Goal: Task Accomplishment & Management: Manage account settings

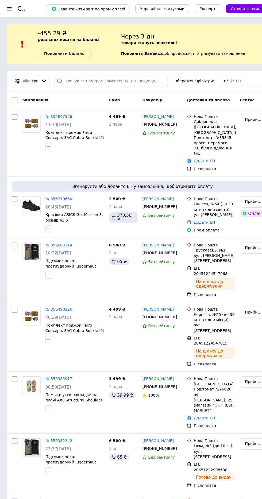
click at [53, 185] on link "№ 356779660" at bounding box center [54, 183] width 25 height 4
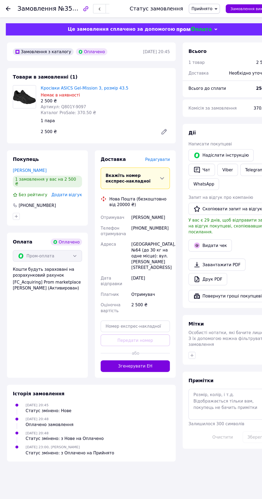
click at [151, 146] on span "Редагувати" at bounding box center [144, 146] width 23 height 4
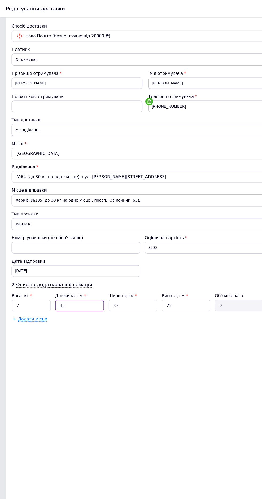
click at [84, 282] on input "11" at bounding box center [73, 281] width 45 height 11
type input "1"
type input "0.18"
type input "2"
type input "0.36"
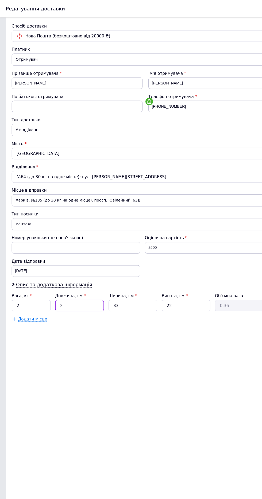
type input "20"
type input "3.63"
type input "20"
click at [137, 270] on div "Ширина, см *" at bounding box center [122, 271] width 45 height 5
click at [133, 279] on input "33" at bounding box center [122, 281] width 45 height 11
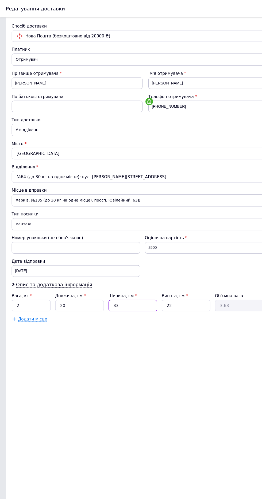
type input "3"
type input "0.33"
type input "2"
type input "0.22"
type input "20"
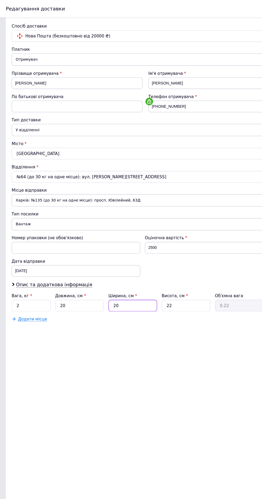
type input "2.2"
type input "20"
click at [178, 278] on input "22" at bounding box center [171, 281] width 45 height 11
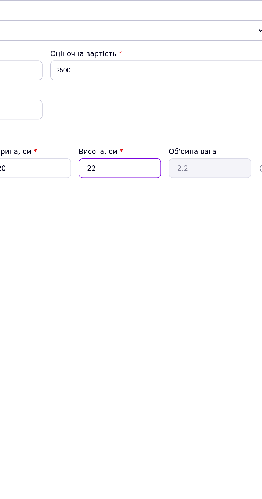
type input "2"
type input "0.2"
type input "20"
type input "2"
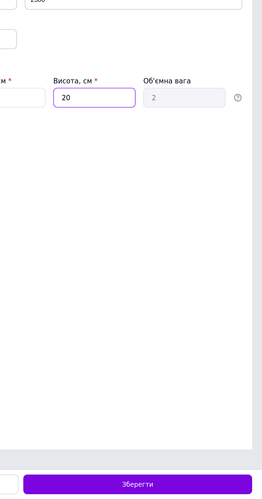
type input "20"
click at [226, 489] on div "Зберегти" at bounding box center [194, 491] width 124 height 11
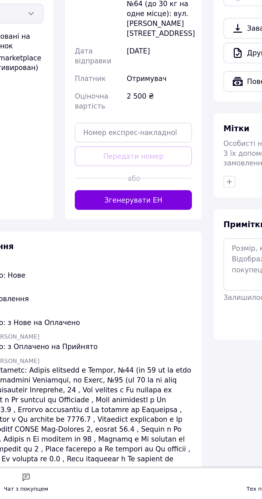
click at [132, 331] on button "Згенерувати ЕН" at bounding box center [125, 336] width 64 height 11
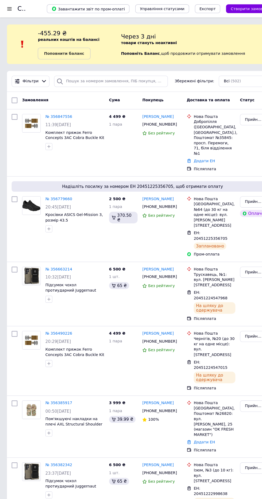
click at [59, 114] on span "11:39[DATE]" at bounding box center [54, 115] width 24 height 4
click at [53, 107] on link "№ 356847556" at bounding box center [54, 107] width 25 height 4
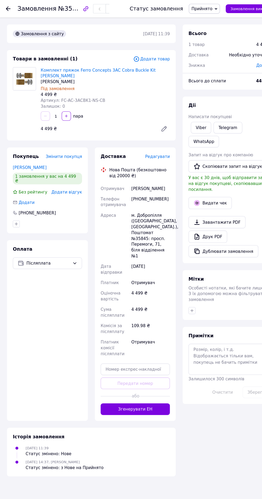
click at [147, 142] on span "Редагувати" at bounding box center [144, 144] width 23 height 4
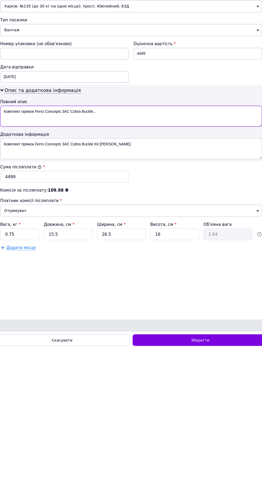
click at [228, 295] on textarea "Комплект пряжок Ferro Concepts 3AC Cobra Buckle..." at bounding box center [131, 285] width 241 height 19
type textarea "К"
paste textarea "Ferro Concepts 3AC Cobra Buckle Kit Coyote Brown"
click at [29, 295] on textarea "Ferro Concepts 3AC Cobra Buckle Kit Coyote Brown" at bounding box center [131, 285] width 241 height 19
click at [25, 295] on textarea "КоFerro Concepts 3AC Cobra Buckle Kit Coyote Brown" at bounding box center [131, 285] width 241 height 19
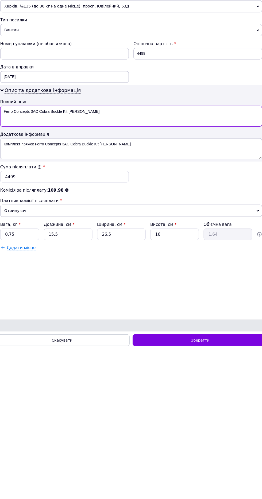
scroll to position [70, 0]
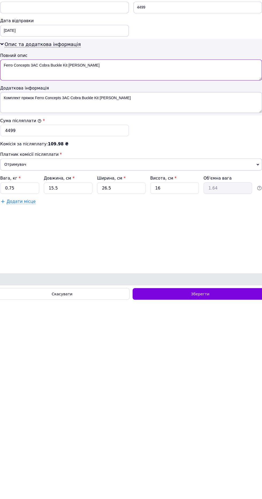
type textarea "Ferro Concepts 3AC Cobra Buckle Kit Coyote Brown"
click at [36, 399] on input "0.75" at bounding box center [29, 393] width 36 height 11
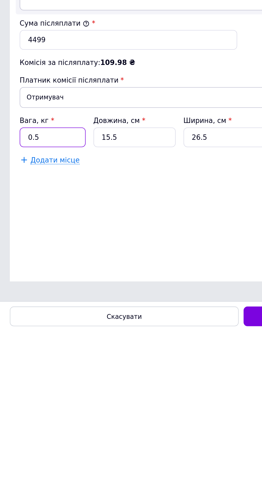
type input "0.5"
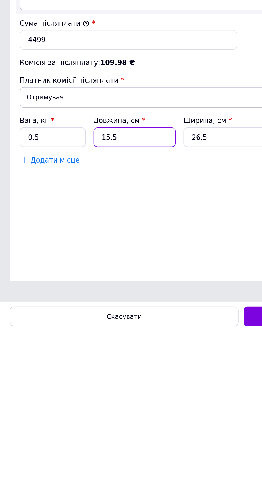
click at [82, 399] on input "15.5" at bounding box center [73, 393] width 45 height 11
type input "15."
type input "1.59"
type input "1"
type input "0.11"
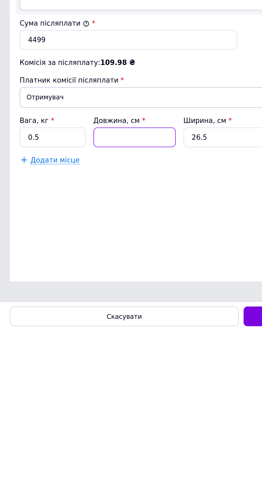
type input "2"
type input "0.21"
type input "20"
type input "2.12"
type input "20"
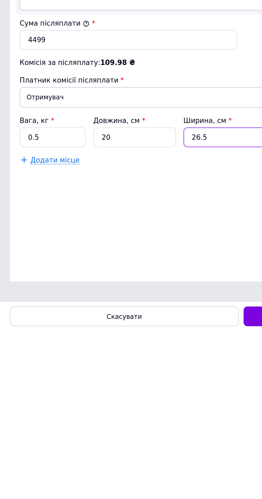
click at [121, 399] on input "26.5" at bounding box center [122, 393] width 45 height 11
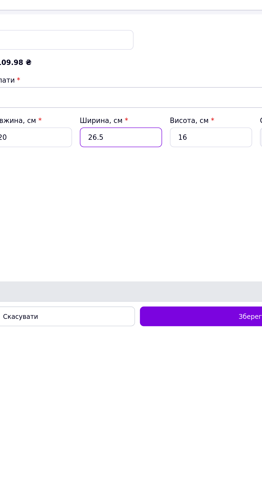
type input "26."
type input "2.08"
type input "2"
type input "0.16"
type input "22"
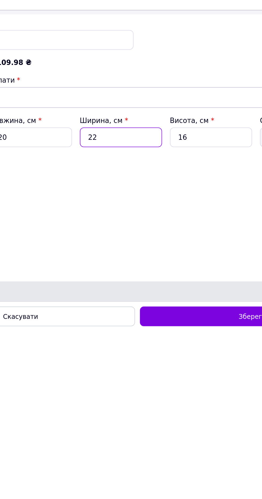
type input "1.76"
type input "220"
type input "17.6"
type input "22"
type input "1.76"
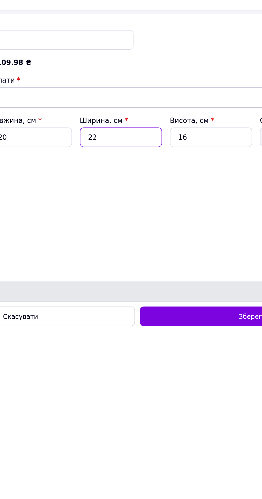
type input "2"
type input "0.16"
type input "20"
type input "1.6"
type input "20"
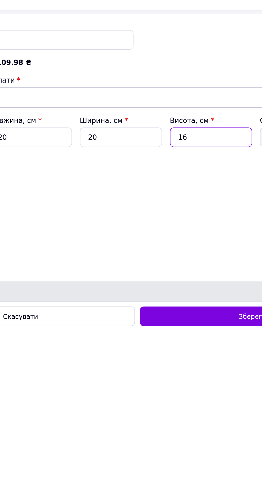
click at [176, 399] on input "16" at bounding box center [171, 393] width 45 height 11
type input "1"
type input "0.1"
type input "10"
type input "1"
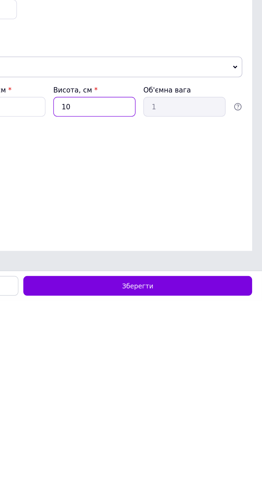
type input "10"
click at [211, 494] on div "Зберегти" at bounding box center [194, 491] width 124 height 11
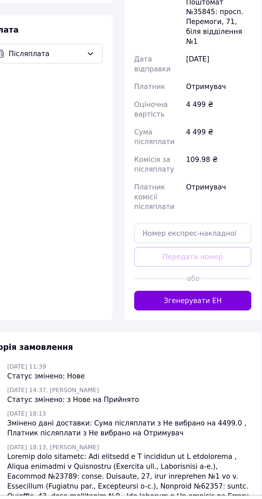
click at [125, 371] on button "Згенерувати ЕН" at bounding box center [125, 376] width 64 height 11
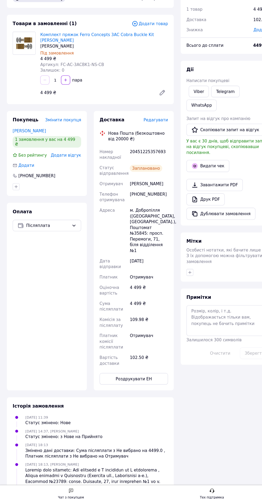
scroll to position [0, 0]
